Goal: Task Accomplishment & Management: Manage account settings

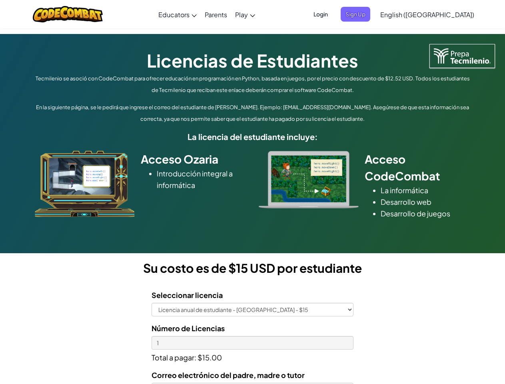
click at [253, 192] on div at bounding box center [309, 180] width 112 height 58
click at [333, 14] on span "Login" at bounding box center [321, 14] width 24 height 15
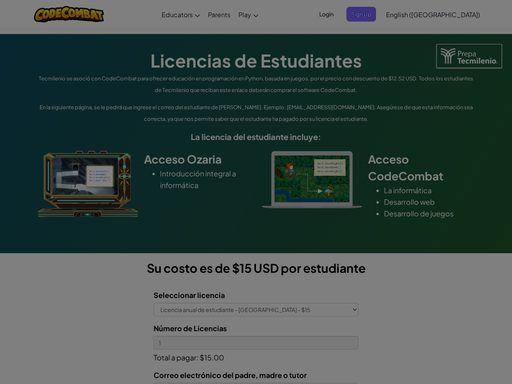
click at [369, 14] on div at bounding box center [256, 192] width 512 height 384
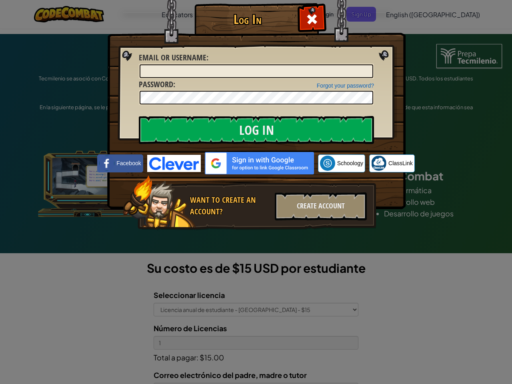
click at [405, 14] on div "Log In Unknown Error Email or Username : Forgot your password? Password : Log I…" at bounding box center [256, 192] width 512 height 384
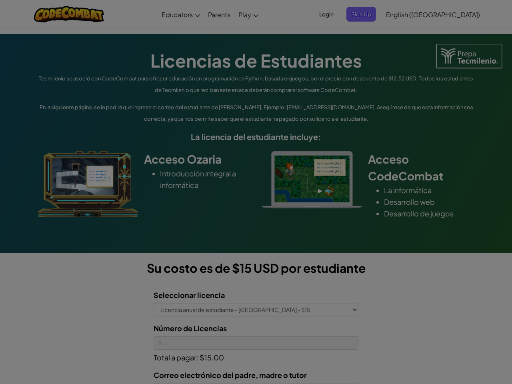
click at [405, 14] on div "Log In Unknown Error Email or Username : Forgot your password? Password : Log I…" at bounding box center [256, 192] width 512 height 384
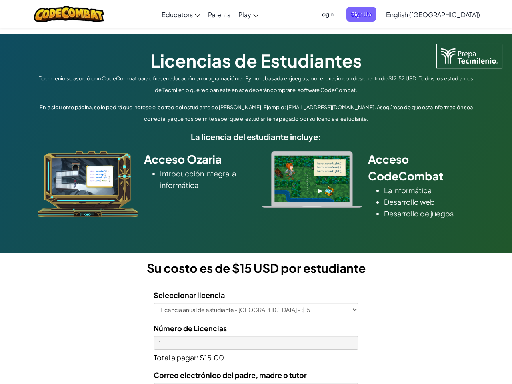
click at [447, 14] on div at bounding box center [256, 192] width 512 height 384
